Goal: Task Accomplishment & Management: Manage account settings

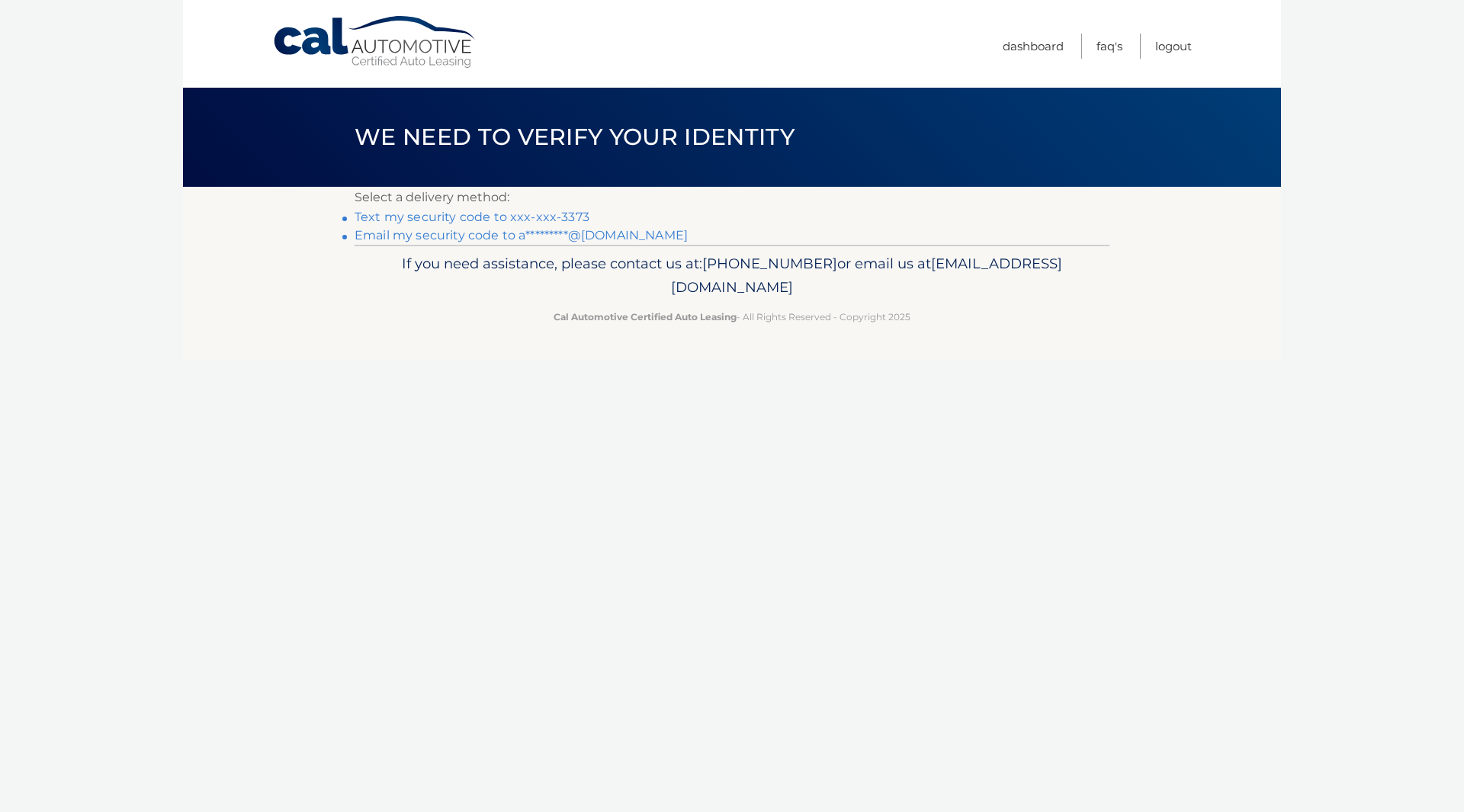
click at [430, 218] on link "Text my security code to xxx-xxx-3373" at bounding box center [471, 217] width 235 height 14
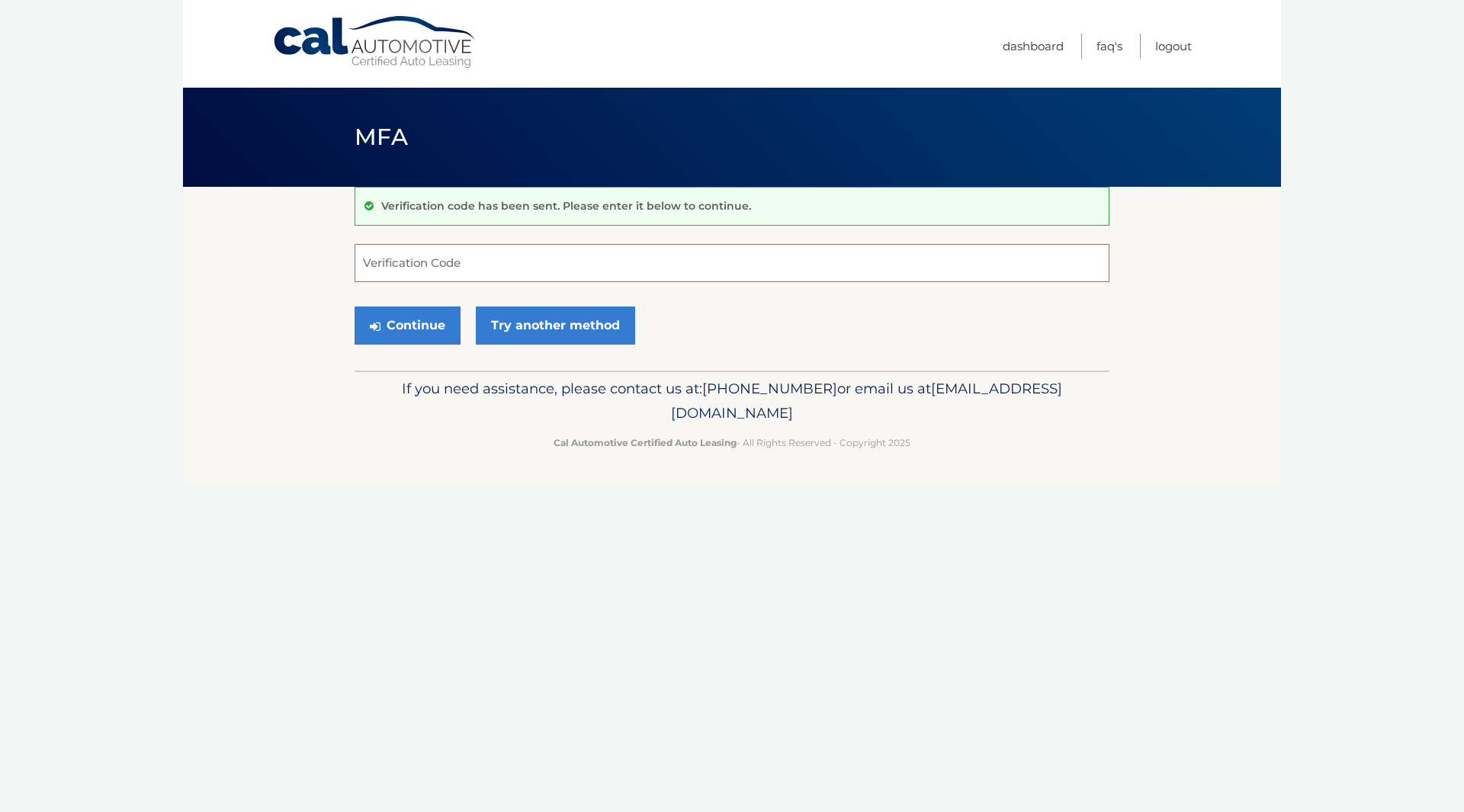
click at [388, 263] on input "Verification Code" at bounding box center [731, 263] width 755 height 38
type input "250831"
click at [386, 328] on button "Continue" at bounding box center [407, 325] width 106 height 38
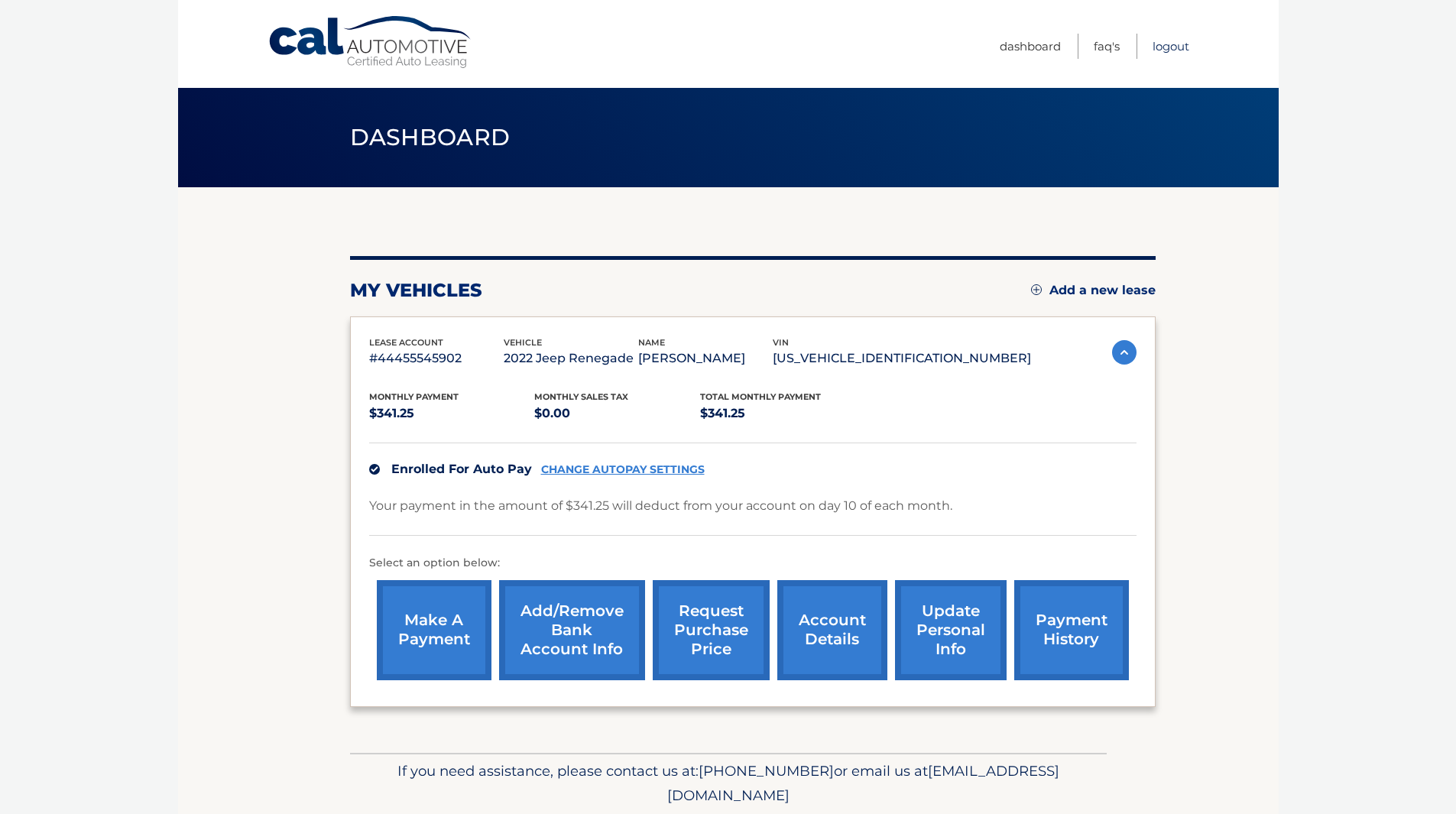
click at [1159, 50] on link "Logout" at bounding box center [1171, 46] width 37 height 26
